Goal: Task Accomplishment & Management: Complete application form

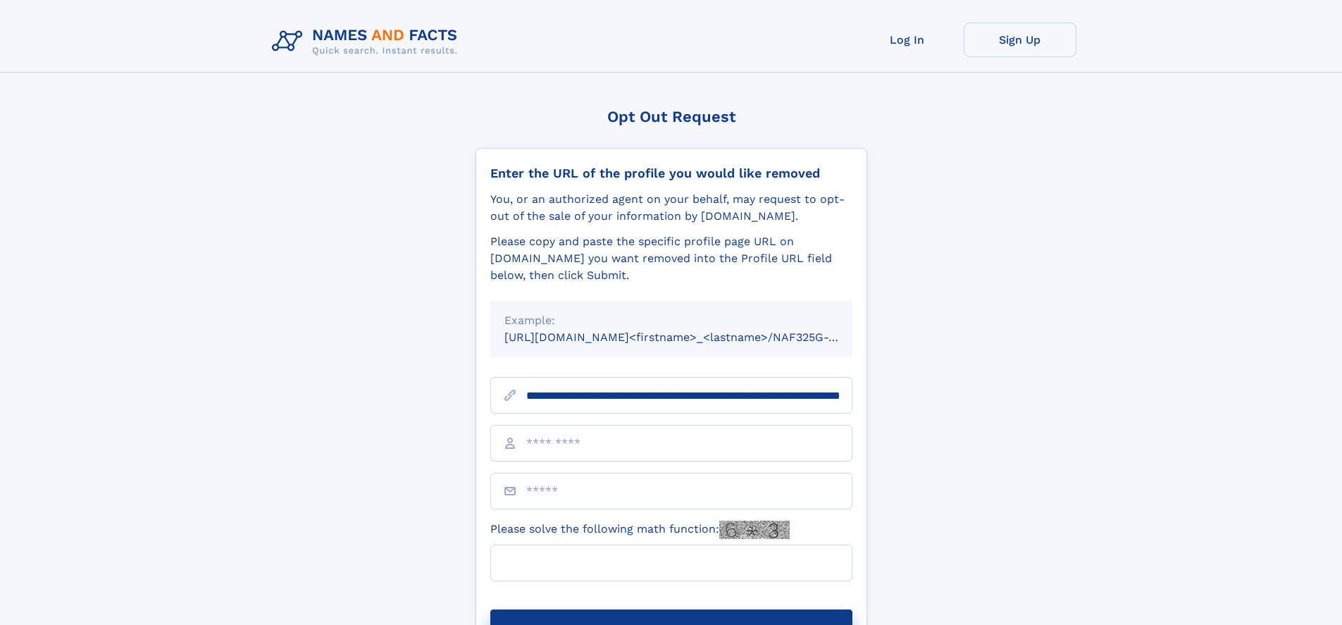
scroll to position [0, 156]
type input "**********"
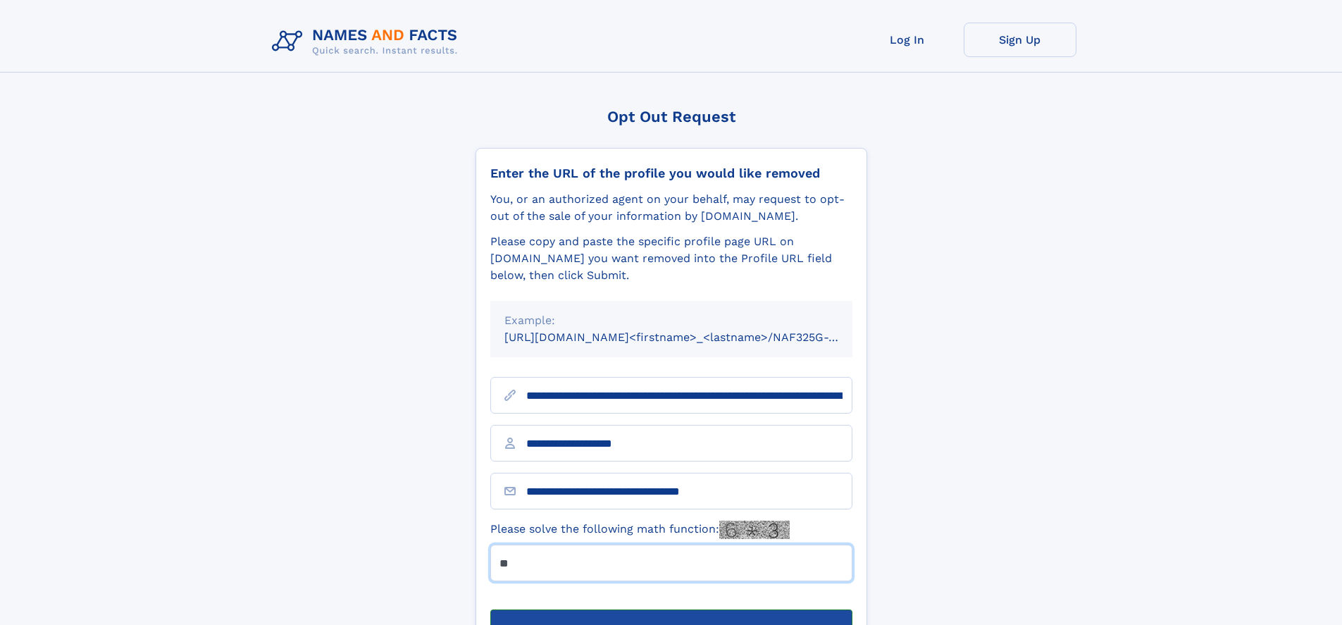
type input "**"
click at [671, 610] on button "Submit Opt Out Request" at bounding box center [671, 632] width 362 height 45
